Goal: Check status: Check status

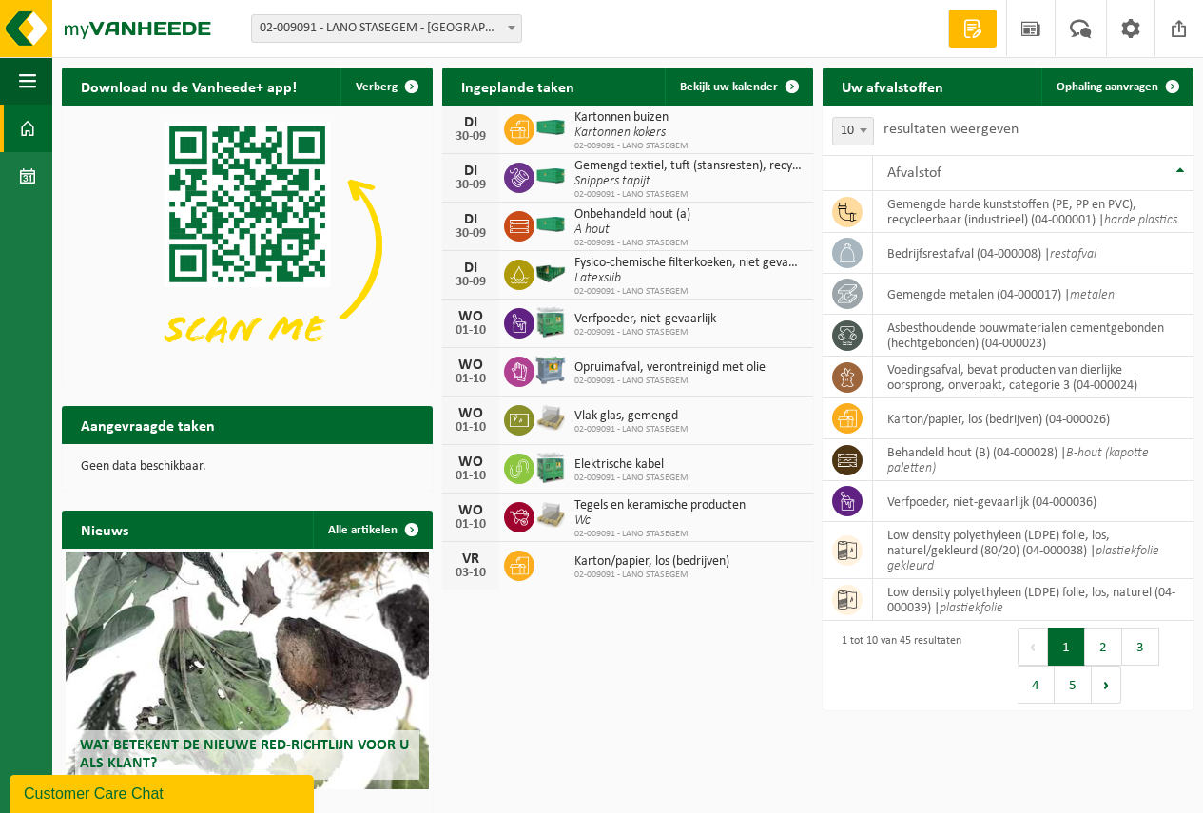
click at [589, 323] on span "Verfpoeder, niet-gevaarlijk" at bounding box center [645, 319] width 142 height 15
click at [553, 319] on img at bounding box center [550, 321] width 32 height 35
click at [716, 85] on span "Bekijk uw kalender" at bounding box center [729, 87] width 98 height 12
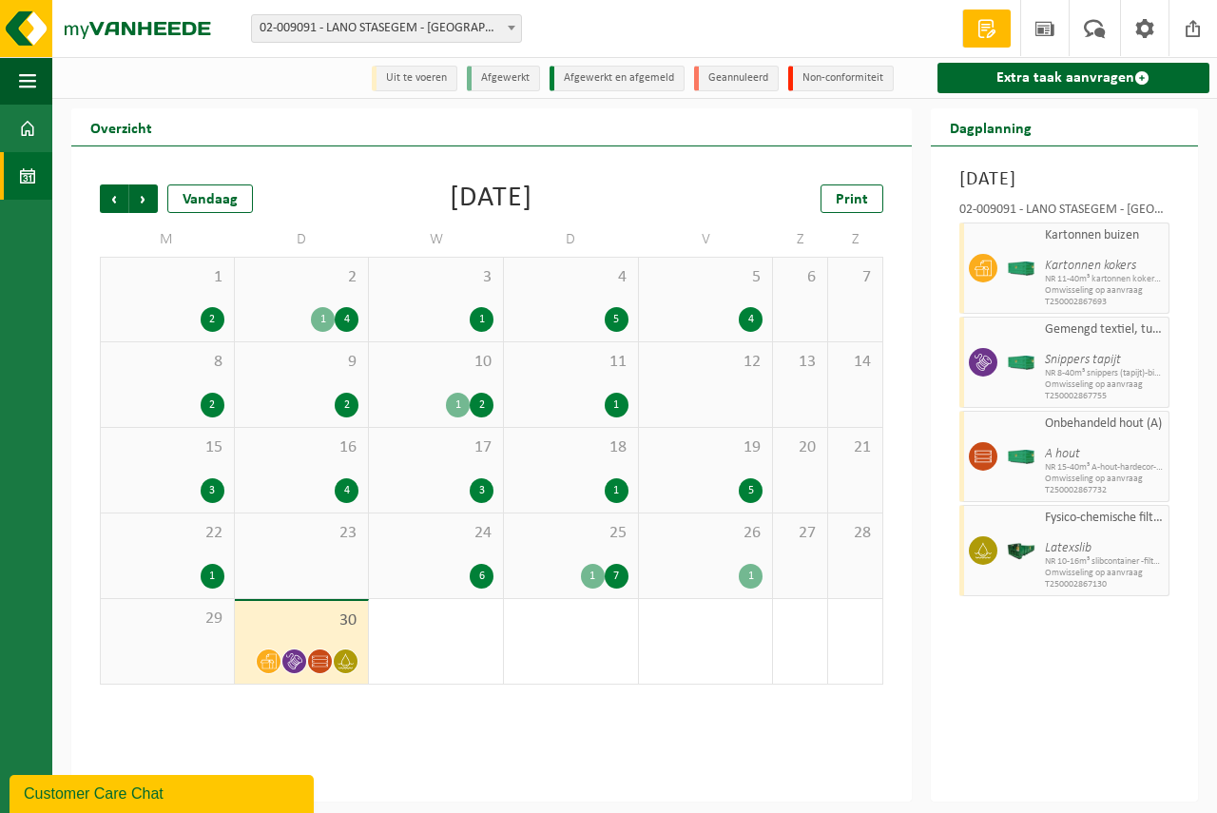
click at [304, 626] on span "30" at bounding box center [301, 621] width 115 height 21
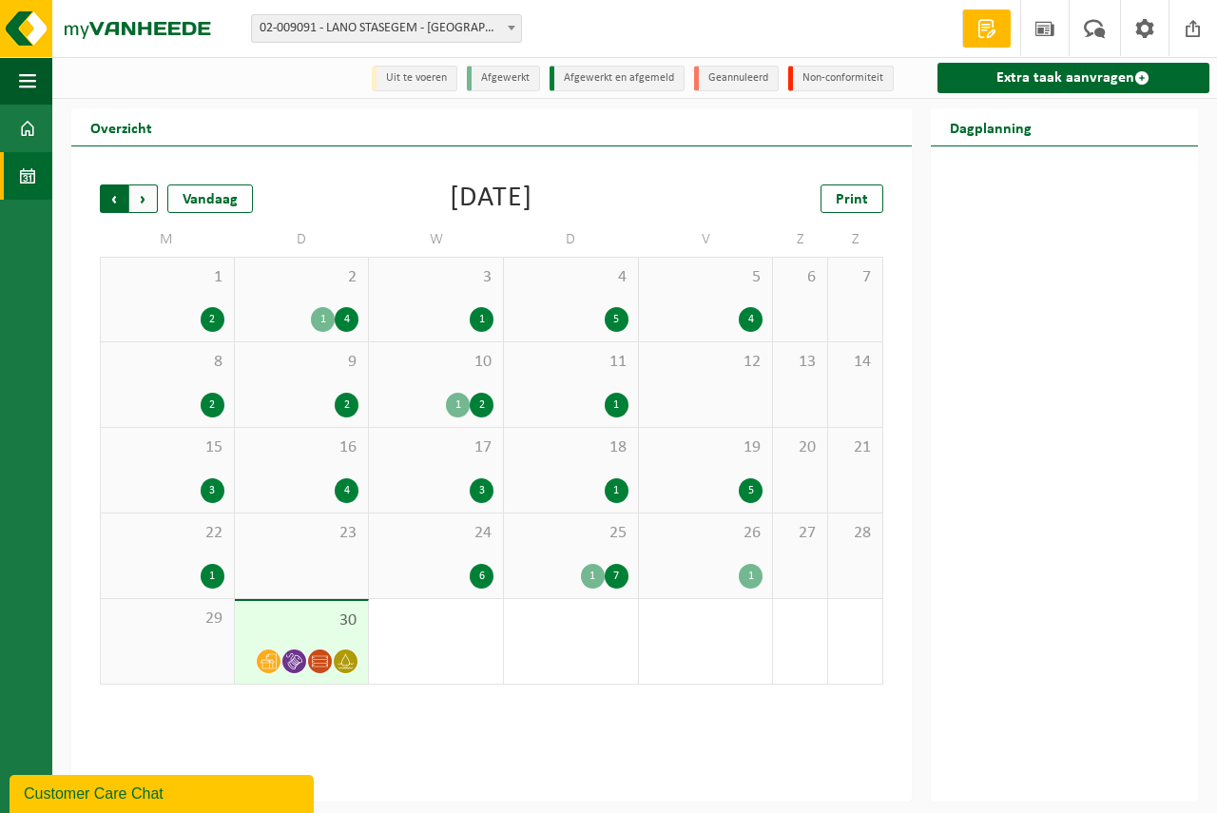
click at [145, 199] on span "Volgende" at bounding box center [143, 198] width 29 height 29
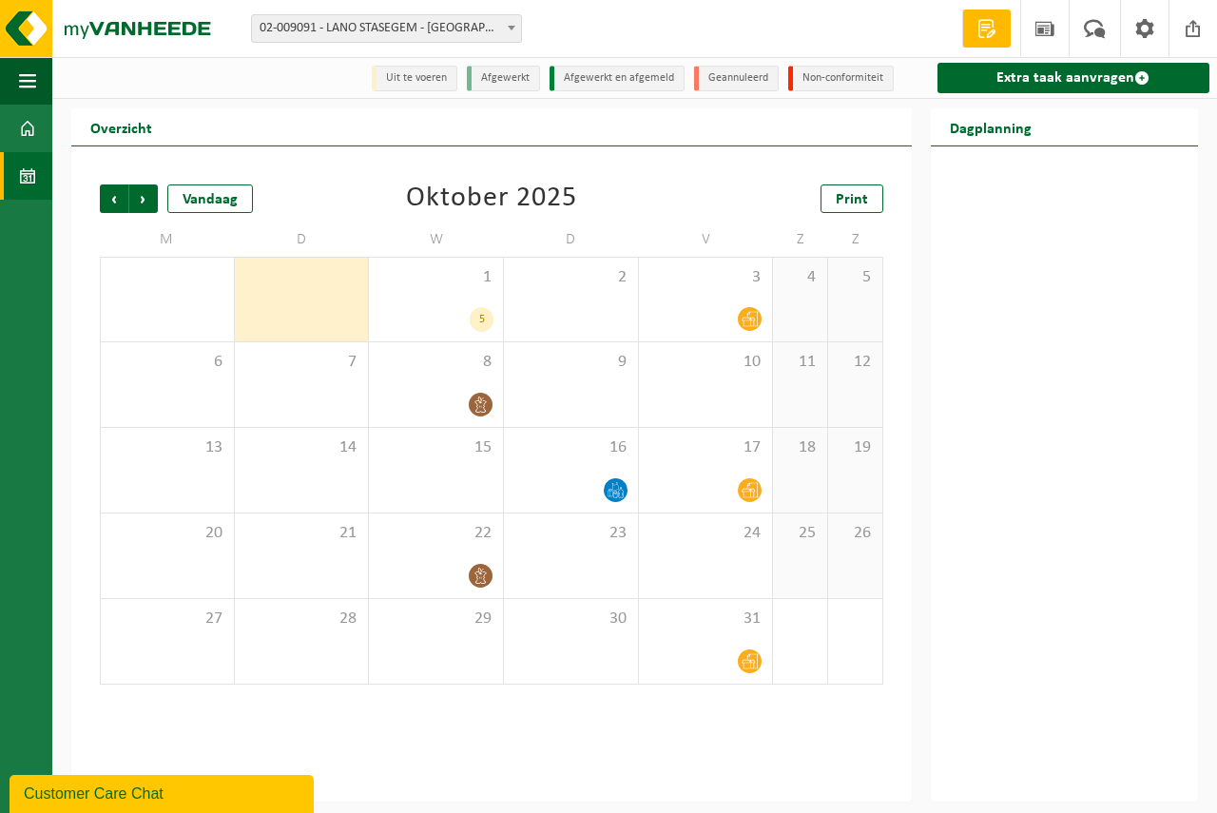
click at [281, 302] on div "30" at bounding box center [302, 300] width 134 height 84
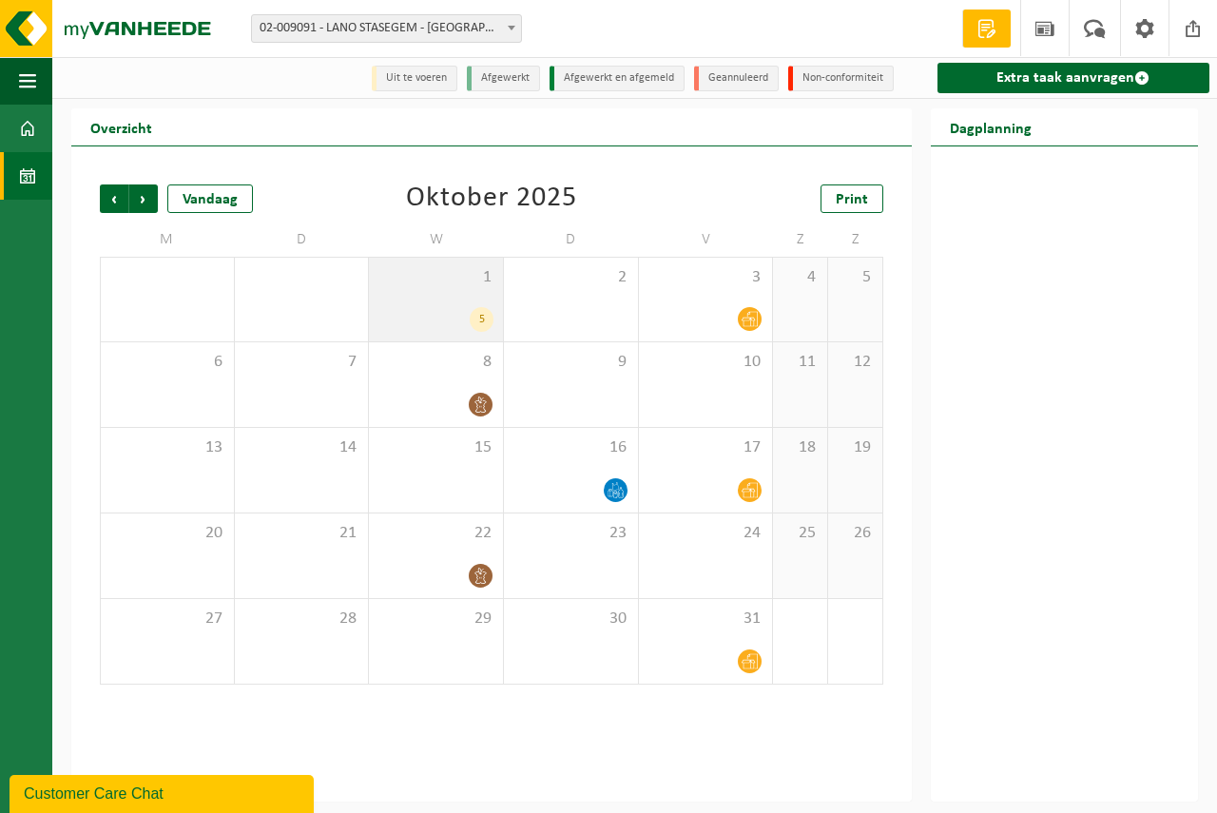
click at [395, 299] on div "1 5" at bounding box center [436, 300] width 134 height 84
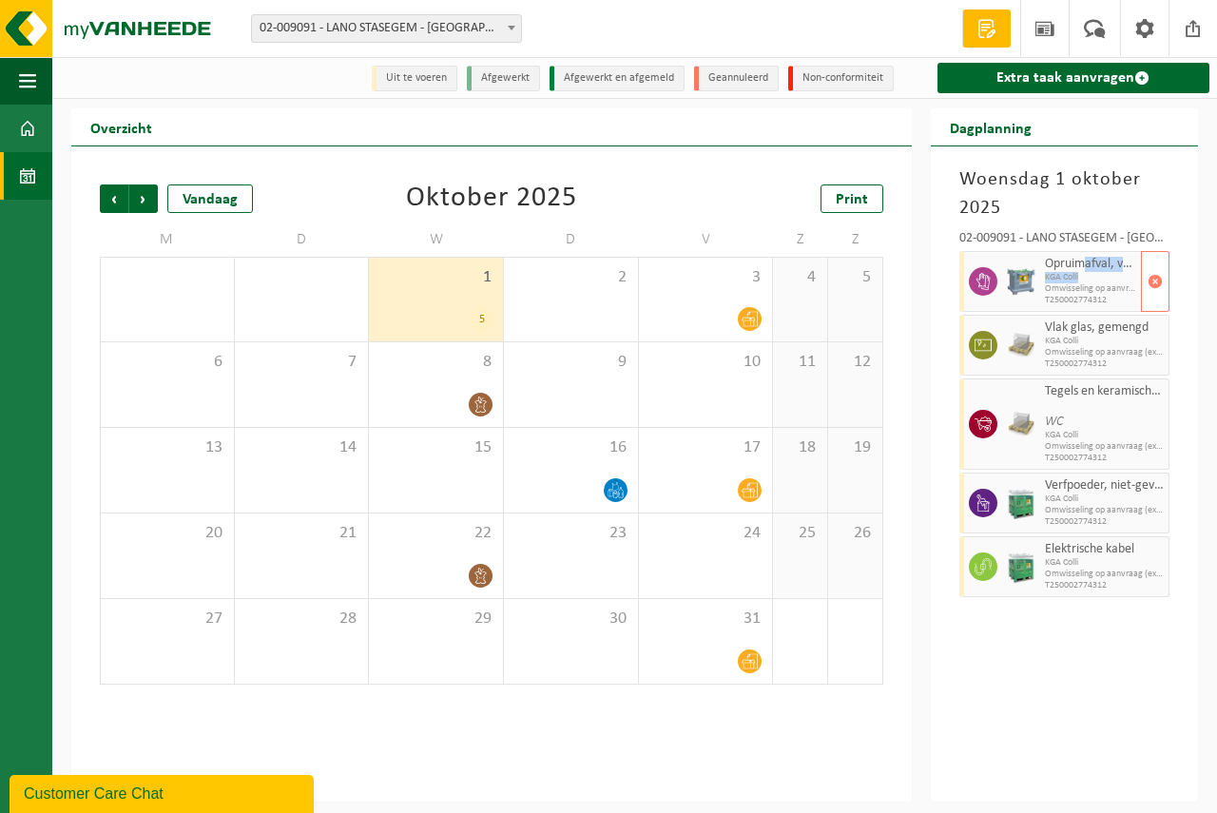
click at [1083, 274] on div "Opruimafval, verontreinigd met olie KGA Colli Omwisseling op aanvraag (excl. vo…" at bounding box center [1090, 281] width 101 height 61
click at [1085, 421] on span "WC" at bounding box center [1090, 414] width 91 height 30
click at [1079, 489] on span "Verfpoeder, niet-gevaarlijk" at bounding box center [1090, 485] width 91 height 15
click at [1056, 560] on span "KGA Colli" at bounding box center [1090, 562] width 91 height 11
click at [1059, 514] on span "Omwisseling op aanvraag (excl. voorrijkost)" at bounding box center [1090, 510] width 91 height 11
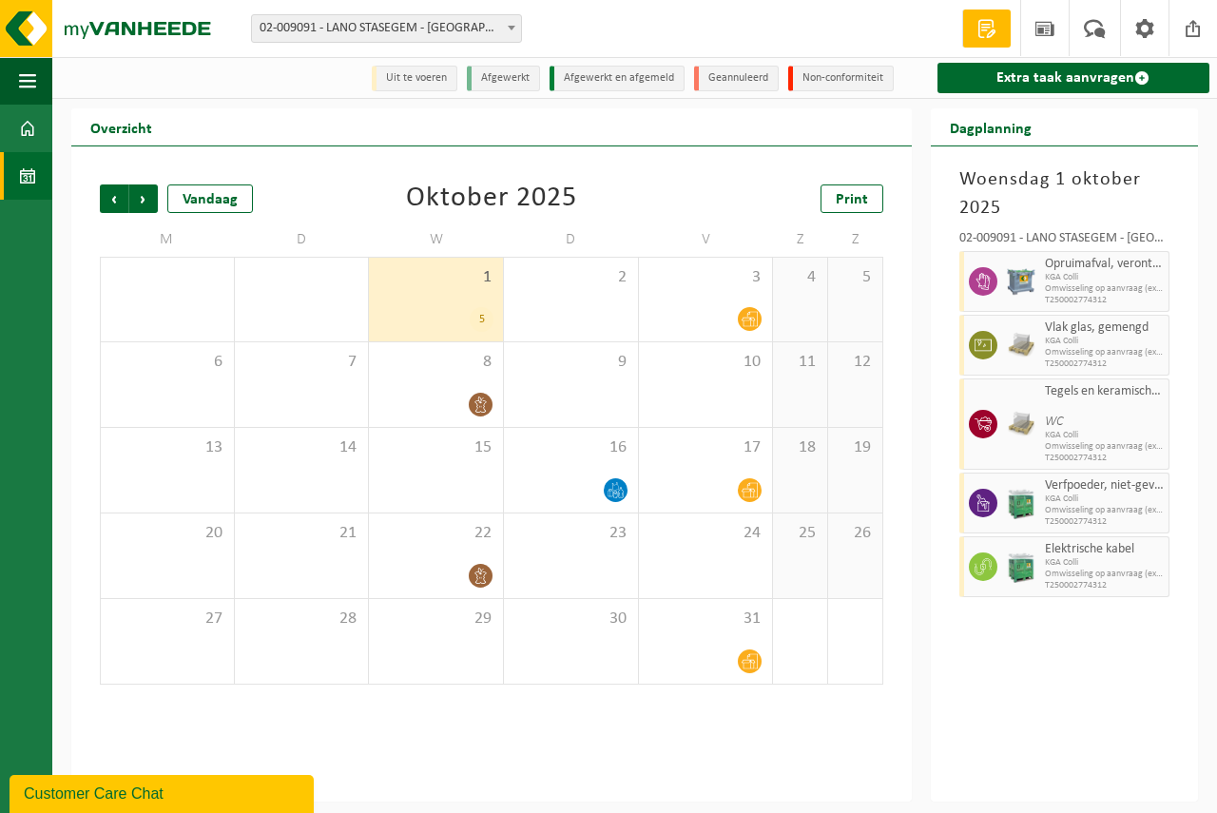
click at [459, 313] on div "5" at bounding box center [435, 319] width 115 height 25
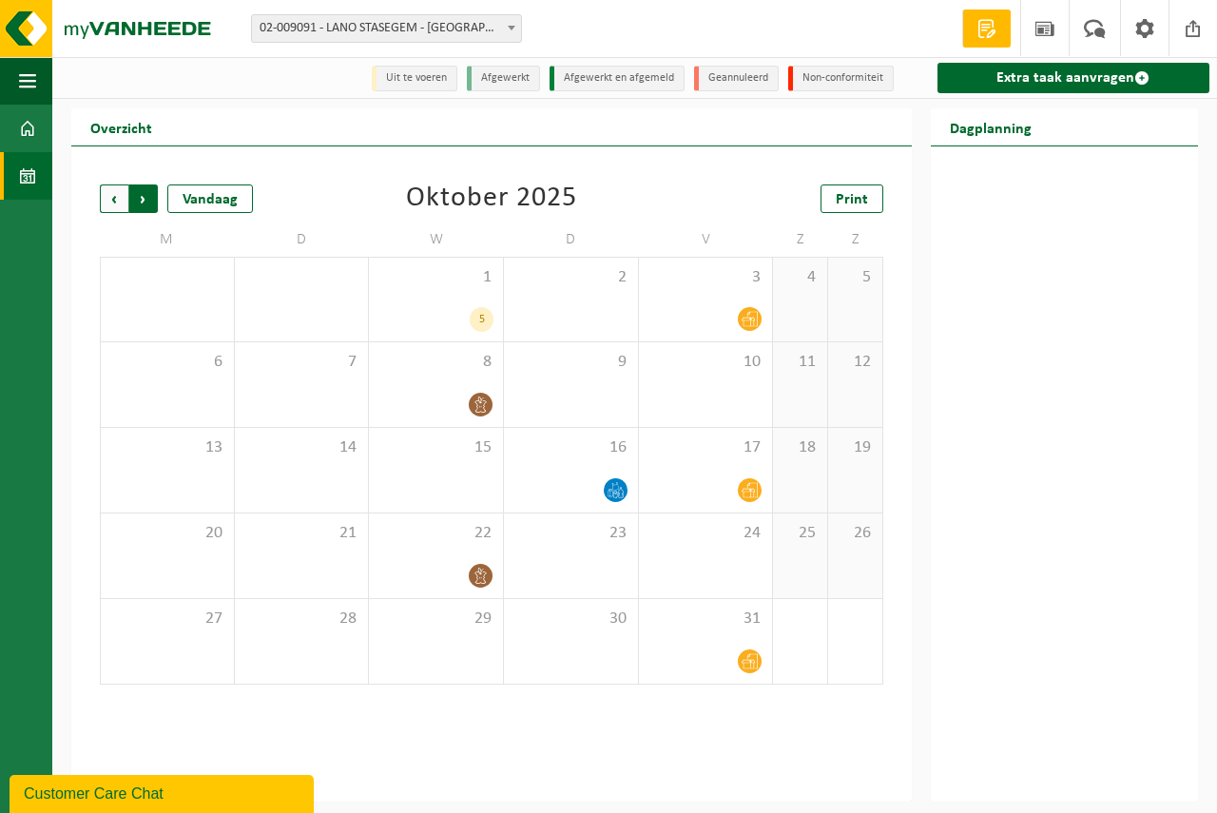
click at [114, 199] on span "Vorige" at bounding box center [114, 198] width 29 height 29
